Goal: Task Accomplishment & Management: Use online tool/utility

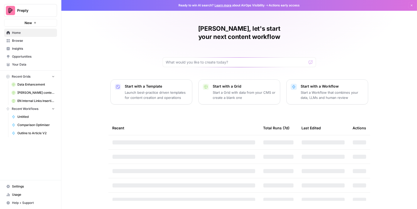
click at [36, 83] on span "Data Enhancement" at bounding box center [35, 84] width 37 height 5
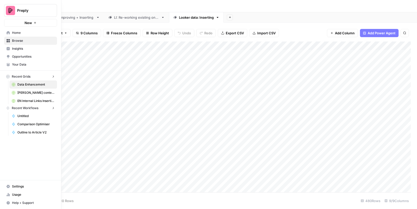
click at [8, 34] on icon at bounding box center [8, 33] width 4 height 4
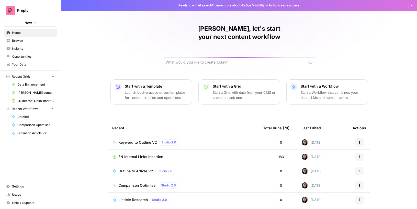
click at [27, 40] on span "Browse" at bounding box center [33, 40] width 43 height 5
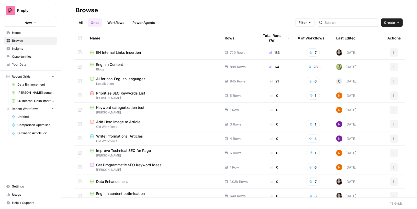
click at [160, 64] on div "English Content" at bounding box center [153, 64] width 127 height 5
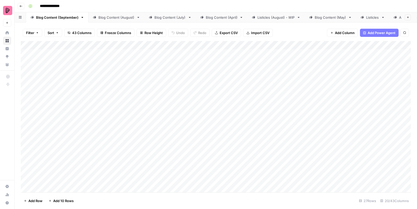
click at [22, 6] on icon "button" at bounding box center [20, 6] width 3 height 3
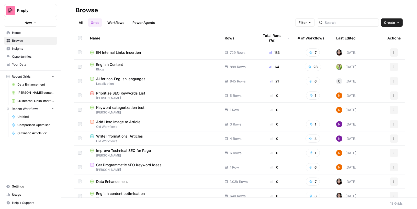
click at [132, 55] on td "EN Internal Links Insertion" at bounding box center [153, 52] width 135 height 14
click at [132, 53] on span "EN Internal Links Insertion" at bounding box center [118, 52] width 45 height 5
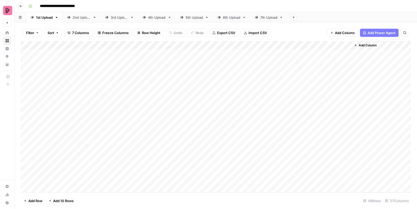
click at [261, 18] on div "7th Upload" at bounding box center [268, 17] width 17 height 5
click at [231, 17] on div "6th Upload" at bounding box center [231, 17] width 17 height 5
click at [265, 18] on div "7th Upload" at bounding box center [268, 17] width 17 height 5
click at [106, 52] on div "Add Column" at bounding box center [216, 49] width 390 height 17
click at [118, 69] on div "Add Column" at bounding box center [216, 116] width 390 height 151
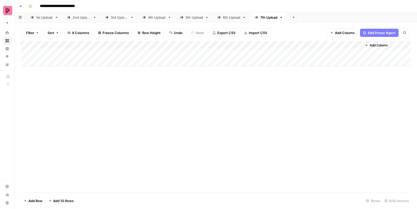
click at [119, 52] on div "Add Column" at bounding box center [216, 54] width 390 height 26
click at [188, 52] on div "Add Column" at bounding box center [216, 54] width 390 height 26
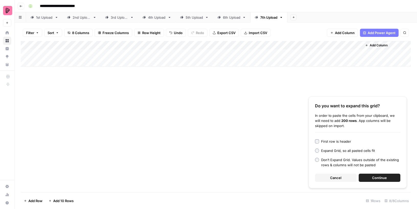
click at [371, 179] on button "Continue" at bounding box center [380, 177] width 42 height 8
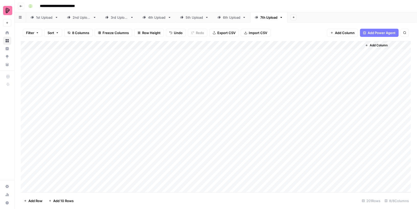
click at [220, 53] on div "Add Column" at bounding box center [216, 116] width 390 height 151
click at [257, 52] on div "Add Column" at bounding box center [216, 116] width 390 height 151
click at [214, 56] on div "Add Column" at bounding box center [216, 116] width 390 height 151
click at [243, 53] on div "Add Column" at bounding box center [216, 116] width 390 height 151
click at [260, 54] on div "Add Column" at bounding box center [216, 116] width 390 height 151
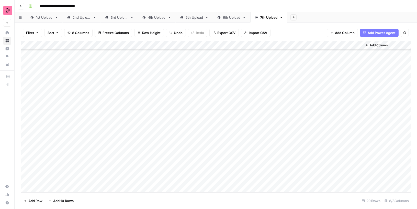
scroll to position [341, 0]
click at [256, 158] on div "Add Column" at bounding box center [216, 116] width 390 height 151
click at [260, 123] on div "Add Column" at bounding box center [216, 116] width 390 height 151
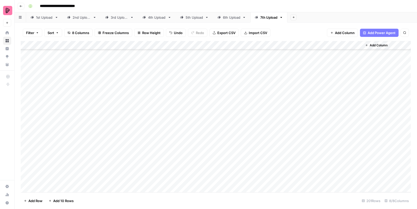
click at [258, 71] on div "Add Column" at bounding box center [216, 116] width 390 height 151
click at [35, 32] on button "Filter" at bounding box center [32, 33] width 19 height 8
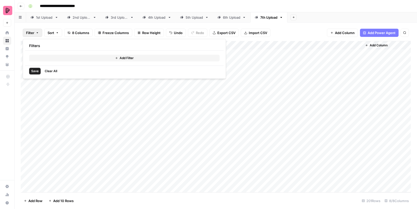
click at [50, 57] on button "Add Filter" at bounding box center [124, 58] width 190 height 7
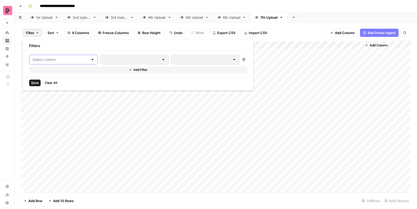
click at [48, 60] on input "text" at bounding box center [60, 59] width 56 height 5
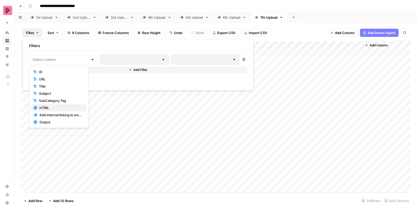
click at [51, 105] on span "HTML" at bounding box center [60, 107] width 43 height 5
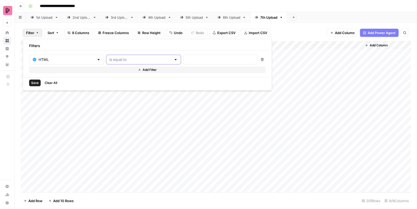
click at [113, 62] on div at bounding box center [143, 60] width 75 height 10
click at [117, 80] on span "is empty" at bounding box center [119, 78] width 49 height 5
type input "is empty"
click at [35, 84] on span "Save" at bounding box center [34, 83] width 7 height 5
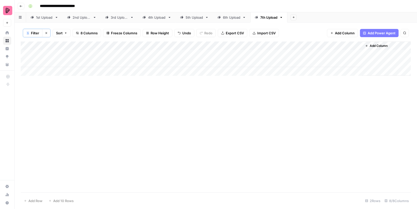
click at [122, 55] on div "Add Column" at bounding box center [216, 58] width 390 height 34
click at [128, 63] on div "Add Column" at bounding box center [216, 58] width 390 height 34
click at [267, 54] on div "Add Column" at bounding box center [216, 58] width 390 height 34
click at [259, 53] on div "Add Column" at bounding box center [216, 58] width 390 height 34
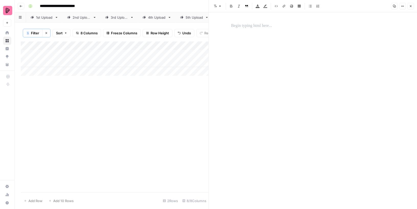
click at [254, 21] on div at bounding box center [313, 25] width 170 height 11
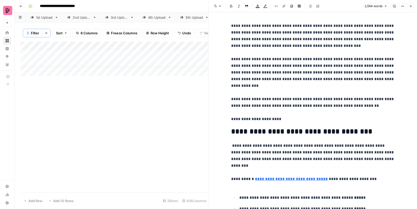
click at [160, 123] on div "Add Column" at bounding box center [115, 116] width 188 height 151
click at [412, 7] on icon "button" at bounding box center [410, 6] width 3 height 3
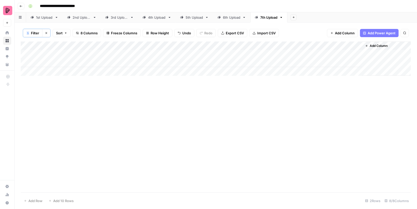
click at [265, 60] on div "Add Column" at bounding box center [216, 58] width 390 height 34
click at [264, 61] on div "Add Column" at bounding box center [216, 58] width 390 height 34
click at [264, 61] on div at bounding box center [264, 62] width 26 height 9
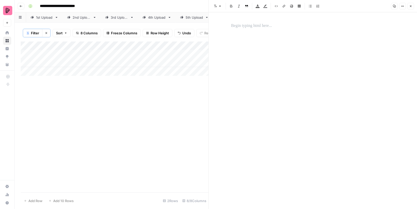
click at [264, 26] on p at bounding box center [313, 25] width 164 height 7
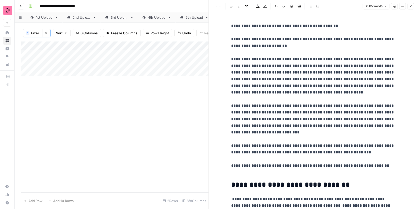
click at [155, 111] on div "Add Column" at bounding box center [115, 116] width 188 height 151
click at [411, 5] on icon "button" at bounding box center [410, 6] width 3 height 3
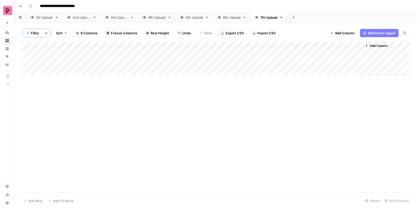
click at [45, 32] on icon "button" at bounding box center [46, 32] width 3 height 3
click at [297, 52] on div "Add Column" at bounding box center [216, 116] width 390 height 151
click at [357, 53] on div "Add Column" at bounding box center [216, 116] width 390 height 151
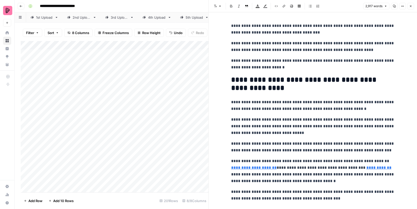
scroll to position [21, 0]
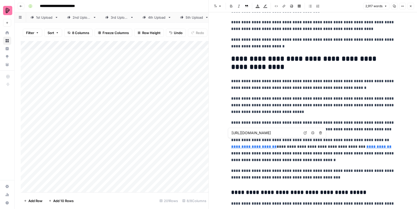
type input "[URL][DOMAIN_NAME]"
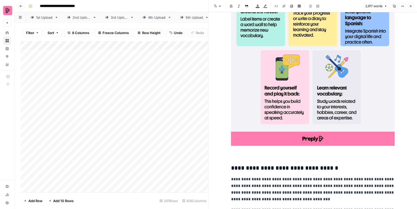
scroll to position [1552, 0]
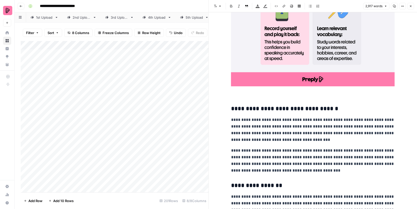
click at [411, 7] on icon "button" at bounding box center [410, 6] width 3 height 3
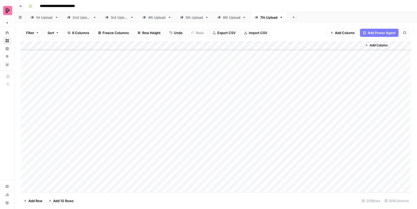
scroll to position [1612, 0]
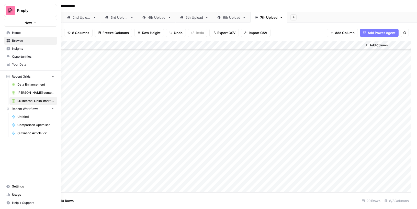
click at [24, 195] on span "Usage" at bounding box center [33, 194] width 43 height 5
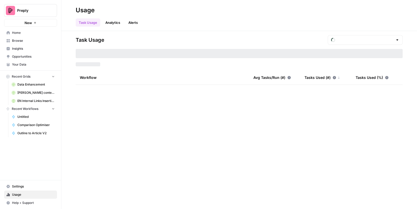
type input "September Tasks"
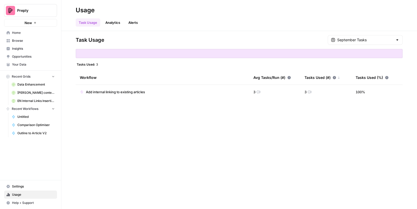
click at [133, 20] on link "Alerts" at bounding box center [133, 22] width 16 height 8
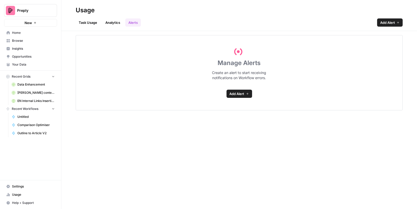
click at [238, 92] on span "Add Alert" at bounding box center [237, 93] width 15 height 5
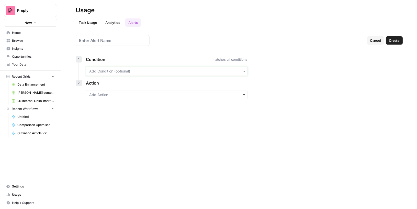
click at [128, 72] on input "text" at bounding box center [166, 71] width 155 height 5
click at [114, 85] on div "Workflow tag is" at bounding box center [166, 85] width 161 height 10
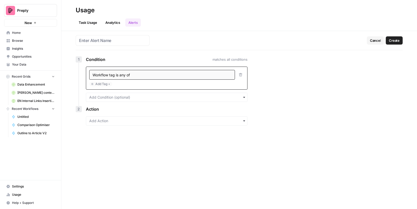
click at [126, 73] on span "Workflow tag is any of" at bounding box center [111, 75] width 37 height 4
click at [240, 73] on icon "button" at bounding box center [241, 75] width 4 height 4
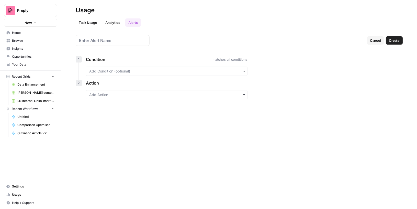
click at [162, 98] on div "button" at bounding box center [167, 94] width 162 height 9
click at [153, 73] on div "button" at bounding box center [167, 70] width 162 height 9
click at [127, 94] on div "Workflow is" at bounding box center [166, 94] width 161 height 10
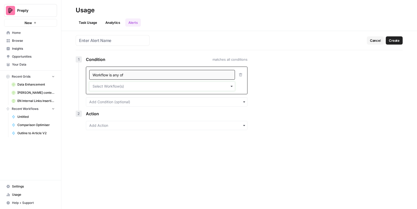
click at [121, 87] on input "text" at bounding box center [162, 86] width 139 height 5
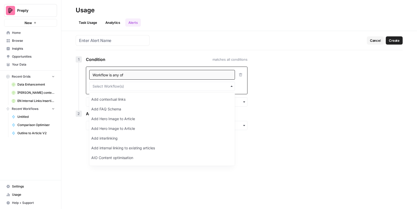
click at [157, 35] on h1 "Cancel Create" at bounding box center [239, 42] width 327 height 15
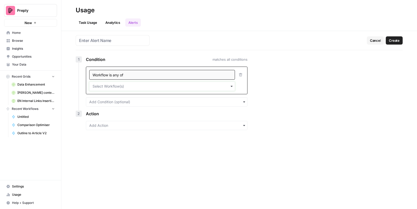
click at [114, 84] on input "text" at bounding box center [162, 86] width 139 height 5
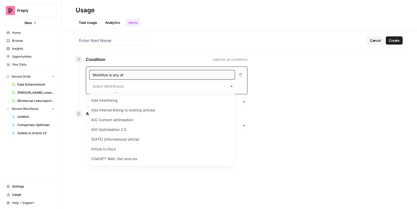
scroll to position [30, 0]
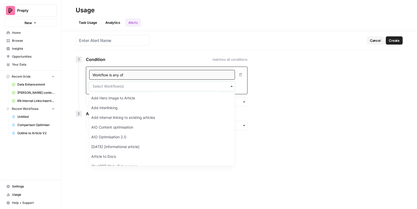
click at [110, 85] on input "text" at bounding box center [162, 86] width 139 height 5
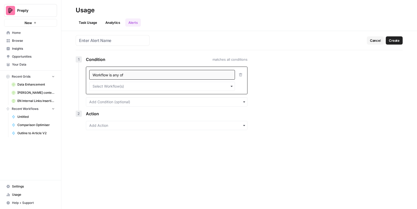
click at [196, 40] on h1 "Cancel Create" at bounding box center [239, 42] width 327 height 15
click at [165, 99] on input "text" at bounding box center [166, 101] width 155 height 5
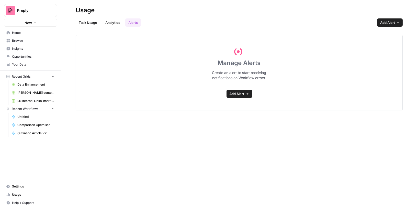
click at [237, 95] on span "Add Alert" at bounding box center [237, 93] width 15 height 5
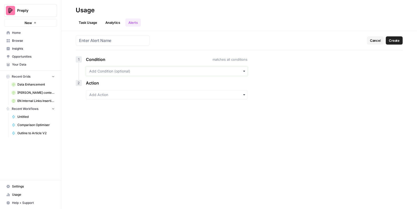
click at [115, 70] on input "text" at bounding box center [166, 71] width 155 height 5
click at [114, 70] on input "text" at bounding box center [166, 71] width 155 height 5
click at [110, 40] on input "text" at bounding box center [112, 40] width 67 height 6
click at [162, 29] on header "Usage Task Usage Analytics Alerts" at bounding box center [239, 15] width 356 height 31
click at [136, 94] on input "text" at bounding box center [166, 94] width 155 height 5
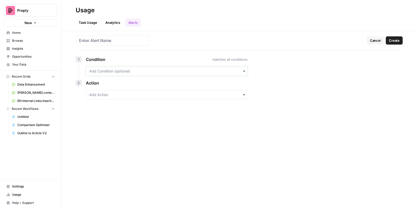
click at [120, 69] on input "text" at bounding box center [166, 71] width 155 height 5
click at [298, 61] on div "Cancel Create 1 Condition matches all conditions 2 Action" at bounding box center [239, 120] width 356 height 178
click at [237, 69] on input "text" at bounding box center [166, 71] width 155 height 5
click at [235, 59] on span "matches all conditions" at bounding box center [229, 59] width 35 height 5
click at [238, 68] on div "button" at bounding box center [167, 70] width 162 height 9
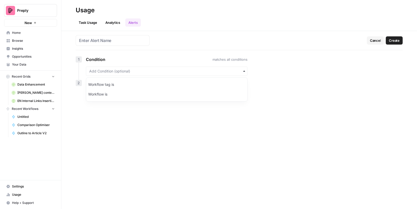
click at [89, 22] on link "Task Usage" at bounding box center [88, 22] width 25 height 8
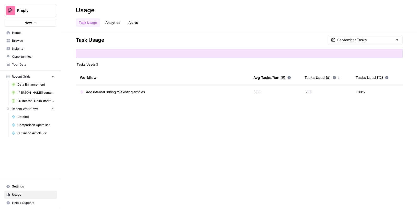
click at [22, 41] on span "Browse" at bounding box center [33, 40] width 43 height 5
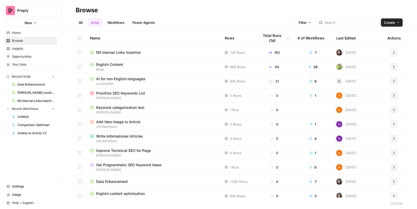
click at [135, 54] on span "EN Internal Links Insertion" at bounding box center [118, 52] width 45 height 5
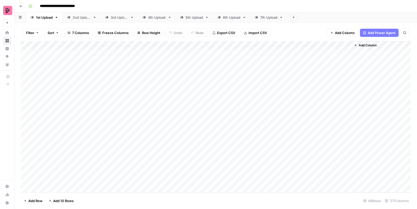
click at [258, 20] on link "7th Upload" at bounding box center [268, 17] width 37 height 10
click at [303, 61] on div "Add Column" at bounding box center [216, 116] width 390 height 151
click at [297, 71] on div "Add Column" at bounding box center [216, 116] width 390 height 151
click at [305, 54] on div "Add Column" at bounding box center [216, 116] width 390 height 151
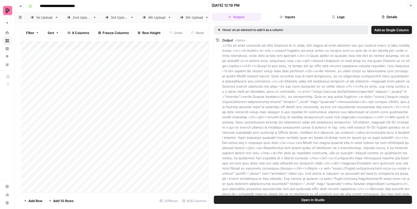
click at [385, 15] on button "Details" at bounding box center [389, 17] width 49 height 8
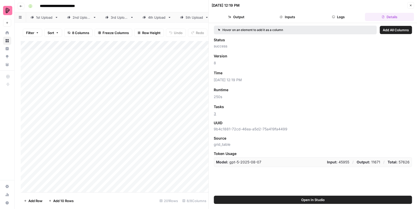
click at [412, 4] on icon "button" at bounding box center [410, 5] width 3 height 3
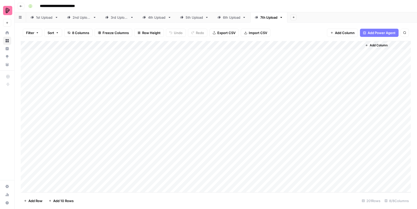
drag, startPoint x: 312, startPoint y: 45, endPoint x: 313, endPoint y: 16, distance: 28.4
click at [314, 17] on div "**********" at bounding box center [216, 104] width 402 height 209
click at [356, 70] on div "Add Column" at bounding box center [216, 116] width 390 height 151
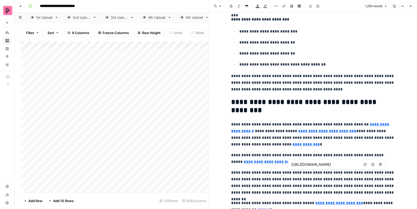
scroll to position [1007, 0]
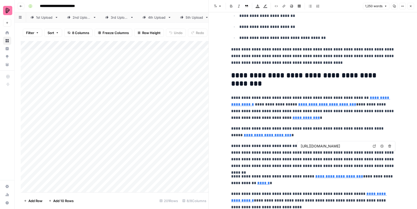
type input "[URL][DOMAIN_NAME]"
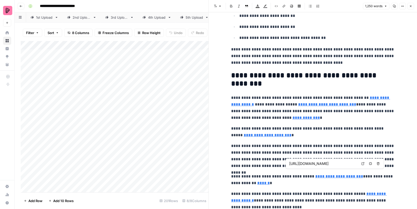
scroll to position [1015, 0]
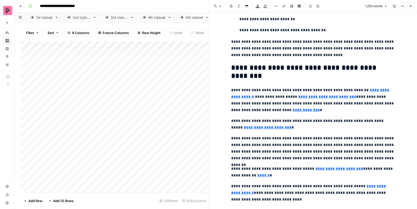
click at [413, 3] on button "Close" at bounding box center [410, 6] width 7 height 7
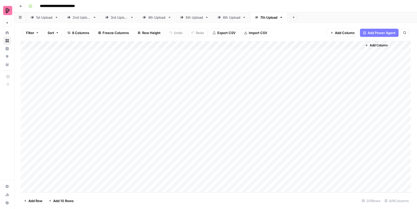
click at [145, 71] on div "Add Column" at bounding box center [216, 116] width 390 height 151
click at [356, 70] on div "Add Column" at bounding box center [216, 116] width 390 height 151
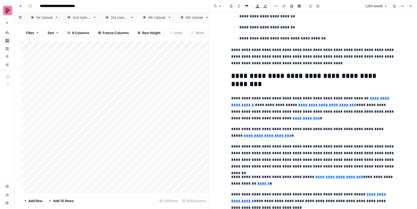
scroll to position [1015, 0]
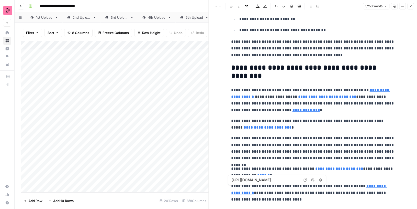
type input "[URL][DOMAIN_NAME]"
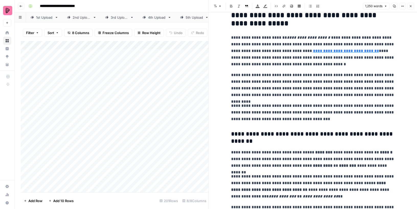
scroll to position [107, 0]
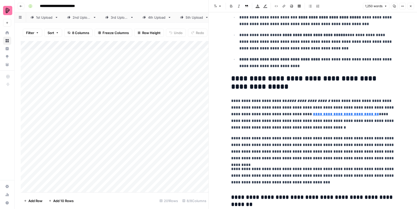
click at [413, 6] on button "Close" at bounding box center [410, 6] width 7 height 7
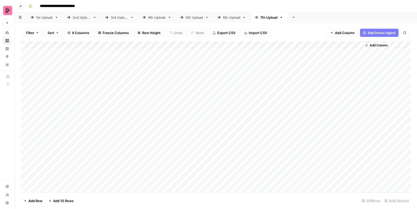
click at [313, 44] on div "Add Column" at bounding box center [216, 116] width 390 height 151
click at [323, 76] on span "Remaining Rows" at bounding box center [330, 75] width 32 height 5
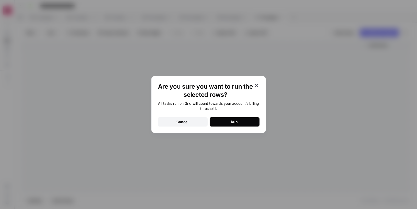
click at [228, 125] on button "Run" at bounding box center [235, 121] width 50 height 9
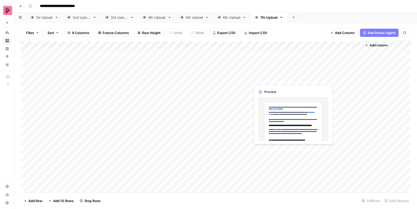
scroll to position [11, 0]
